Goal: Obtain resource: Download file/media

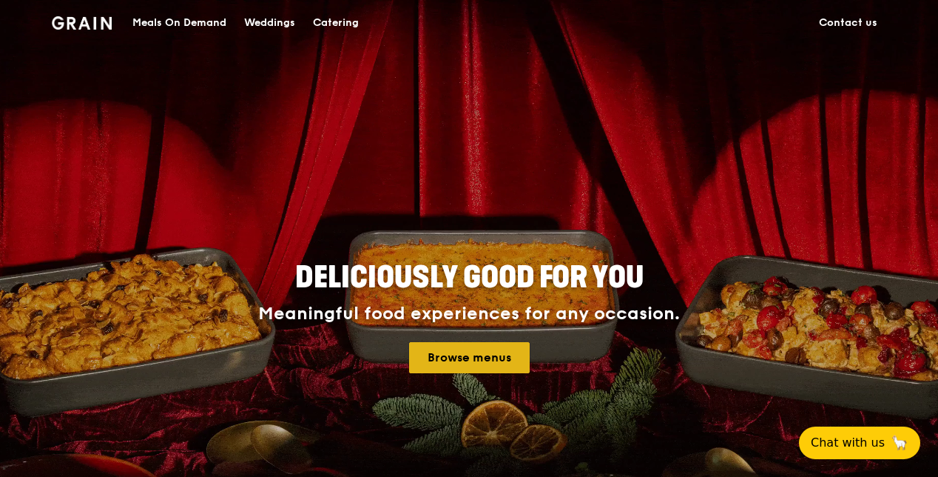
click at [474, 360] on link "Browse menus" at bounding box center [469, 357] width 121 height 31
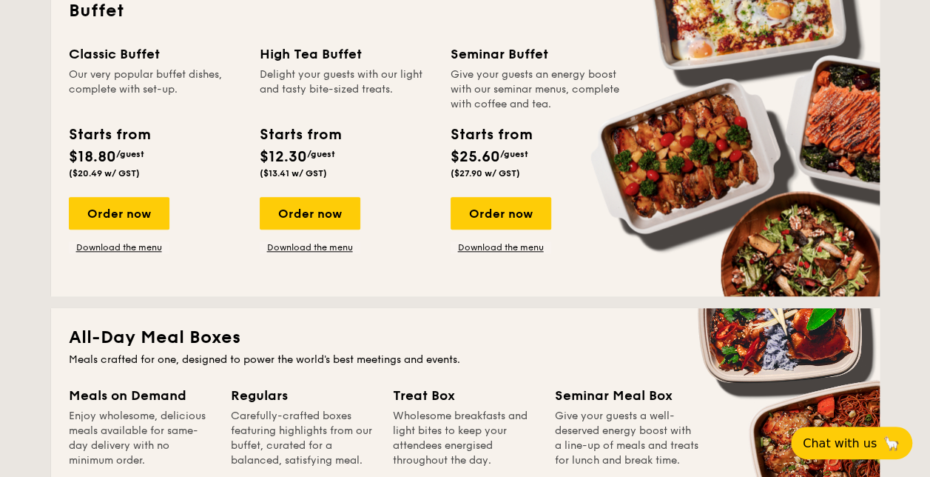
scroll to position [592, 0]
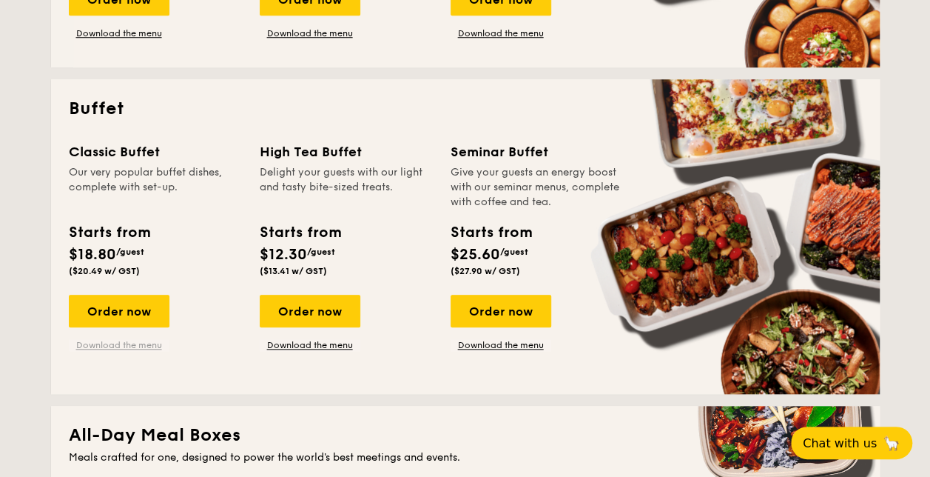
click at [128, 348] on link "Download the menu" at bounding box center [119, 345] width 101 height 12
click at [125, 351] on div "Classic Buffet Our very popular buffet dishes, complete with set-up. Starts fro…" at bounding box center [465, 258] width 793 height 235
click at [127, 344] on link "Download the menu" at bounding box center [119, 345] width 101 height 12
